Goal: Task Accomplishment & Management: Use online tool/utility

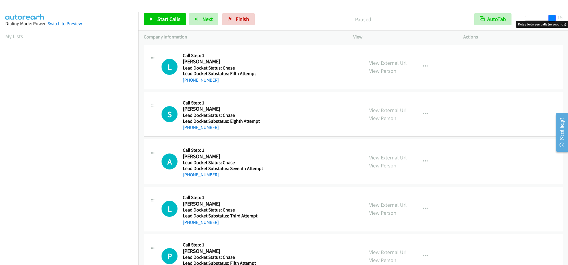
drag, startPoint x: 530, startPoint y: 18, endPoint x: 559, endPoint y: 18, distance: 28.4
click at [559, 18] on div "Start Calls Pause Next Finish Paused AutoTab AutoTab 15" at bounding box center [354, 19] width 430 height 23
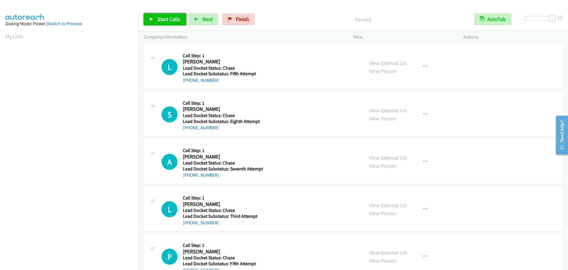
click at [166, 17] on span "Start Calls" at bounding box center [169, 19] width 23 height 7
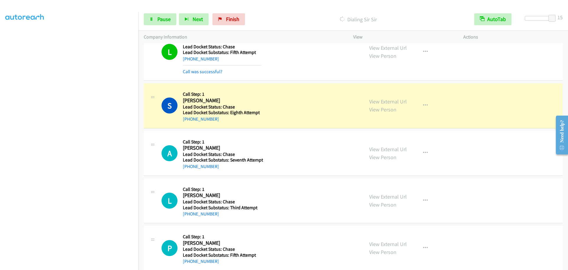
scroll to position [31, 0]
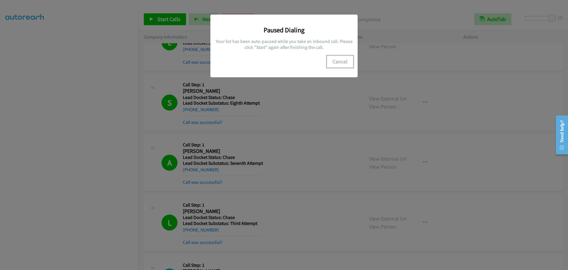
click at [342, 62] on button "Cancel" at bounding box center [340, 62] width 26 height 12
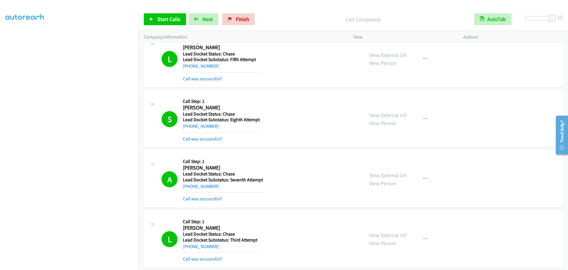
scroll to position [0, 0]
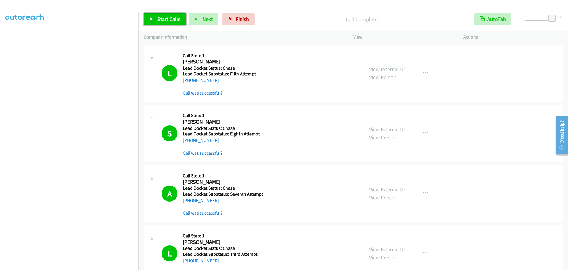
click at [176, 20] on span "Start Calls" at bounding box center [169, 19] width 23 height 7
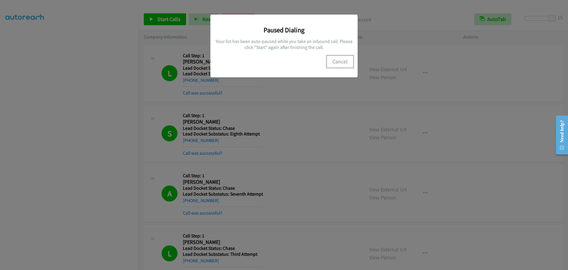
click at [344, 61] on button "Cancel" at bounding box center [340, 62] width 26 height 12
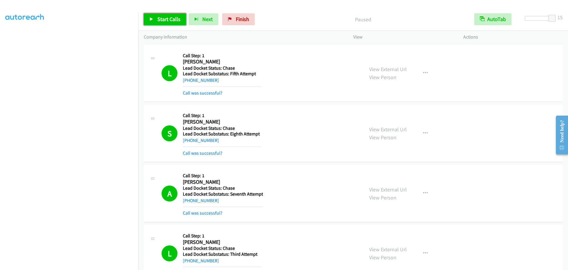
click at [171, 18] on span "Start Calls" at bounding box center [169, 19] width 23 height 7
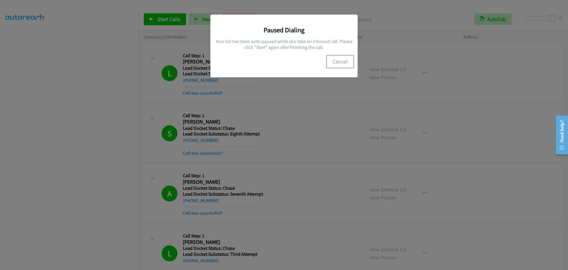
click at [336, 59] on button "Cancel" at bounding box center [340, 62] width 26 height 12
click at [337, 59] on button "Cancel" at bounding box center [340, 62] width 26 height 12
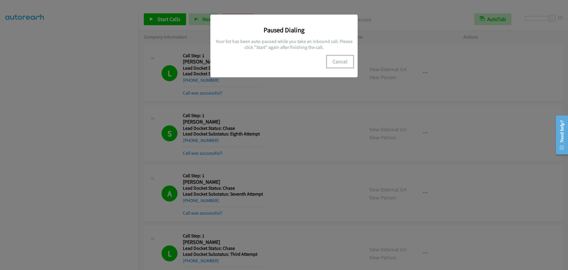
click at [337, 59] on button "Cancel" at bounding box center [340, 62] width 26 height 12
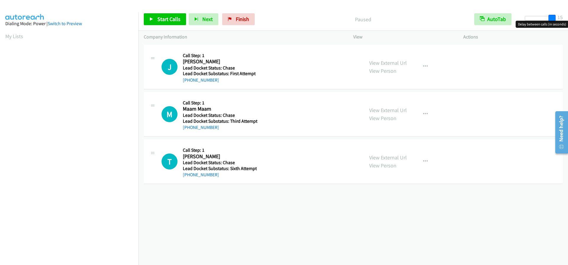
drag, startPoint x: 531, startPoint y: 17, endPoint x: 576, endPoint y: 17, distance: 45.0
click at [568, 17] on html "Start Calls Pause Next Finish Paused AutoTab AutoTab 15 Company Information Inf…" at bounding box center [284, 14] width 568 height 28
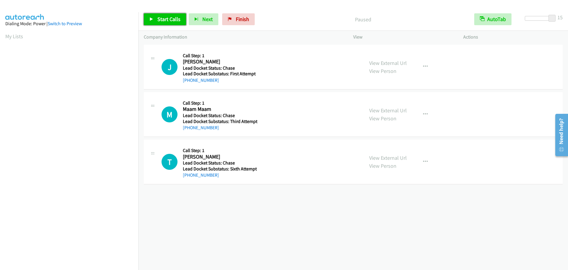
drag, startPoint x: 175, startPoint y: 22, endPoint x: 170, endPoint y: 31, distance: 10.4
click at [175, 22] on span "Start Calls" at bounding box center [169, 19] width 23 height 7
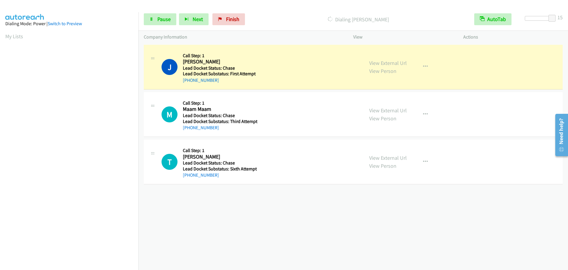
scroll to position [62, 0]
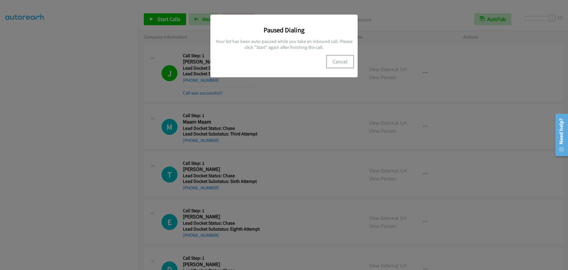
click at [339, 60] on button "Cancel" at bounding box center [340, 62] width 26 height 12
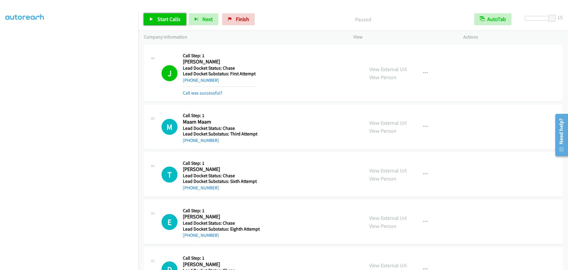
click at [163, 20] on span "Start Calls" at bounding box center [169, 19] width 23 height 7
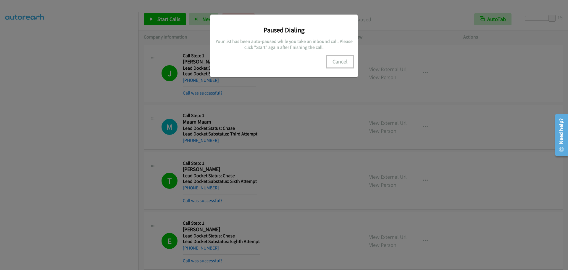
click at [346, 60] on button "Cancel" at bounding box center [340, 62] width 26 height 12
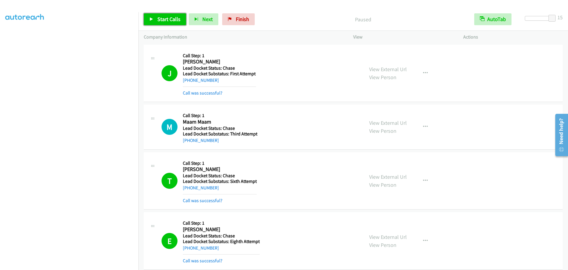
click at [169, 20] on span "Start Calls" at bounding box center [169, 19] width 23 height 7
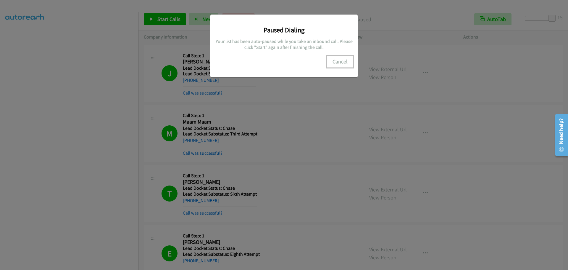
drag, startPoint x: 340, startPoint y: 60, endPoint x: 343, endPoint y: 63, distance: 4.0
click at [340, 60] on button "Cancel" at bounding box center [340, 62] width 26 height 12
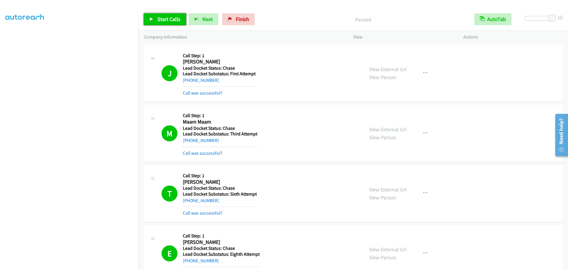
click at [164, 20] on span "Start Calls" at bounding box center [169, 19] width 23 height 7
